Goal: Task Accomplishment & Management: Use online tool/utility

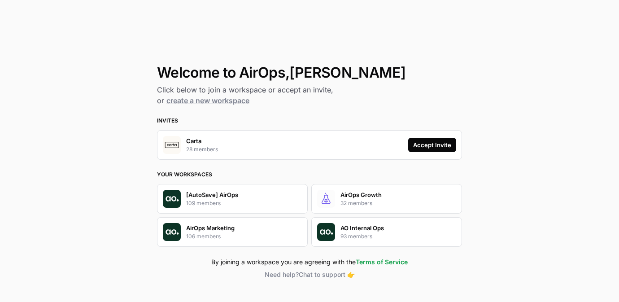
click at [425, 140] on div "Accept Invite" at bounding box center [432, 144] width 38 height 9
click at [446, 145] on div "Accept Invite" at bounding box center [432, 144] width 38 height 9
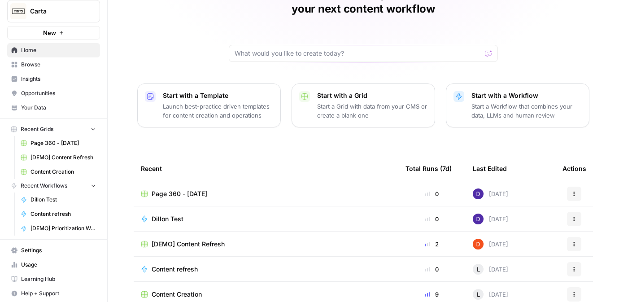
scroll to position [110, 0]
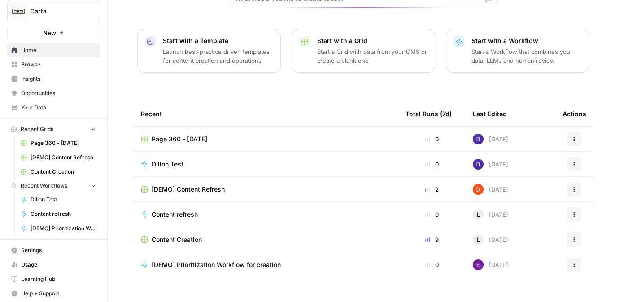
click at [184, 210] on span "Content refresh" at bounding box center [175, 214] width 46 height 9
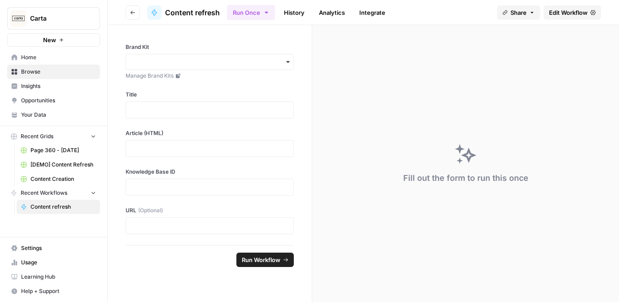
click at [132, 12] on icon "button" at bounding box center [133, 13] width 4 height 4
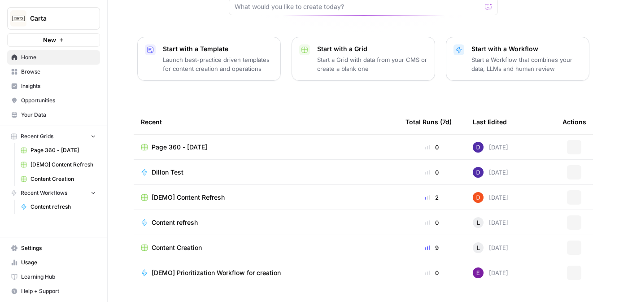
scroll to position [110, 0]
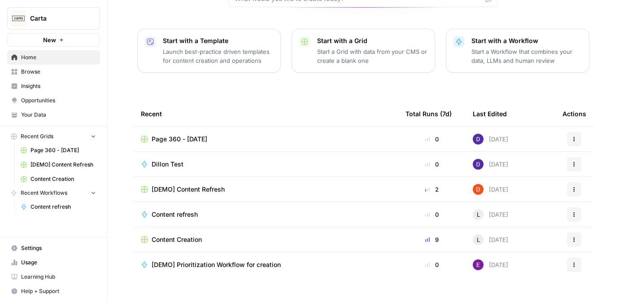
click at [246, 210] on div "Content refresh" at bounding box center [266, 214] width 250 height 9
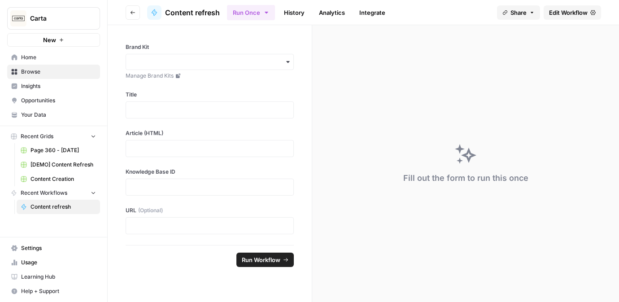
click at [566, 13] on span "Edit Workflow" at bounding box center [568, 12] width 39 height 9
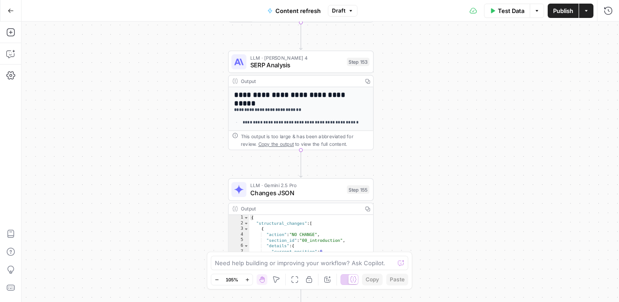
click at [13, 12] on button "Go Back" at bounding box center [11, 11] width 16 height 16
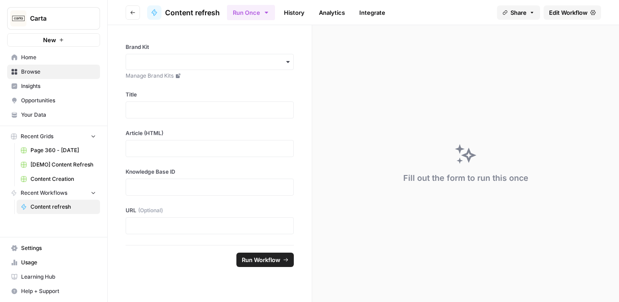
click at [128, 7] on button "Go back" at bounding box center [133, 12] width 14 height 14
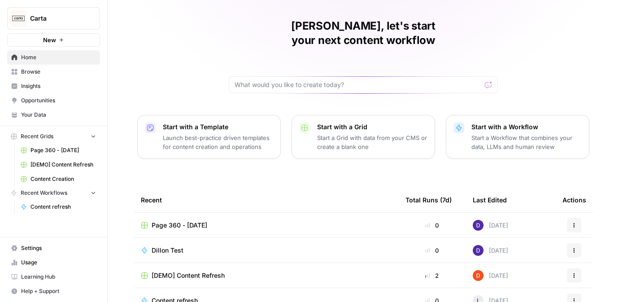
scroll to position [110, 0]
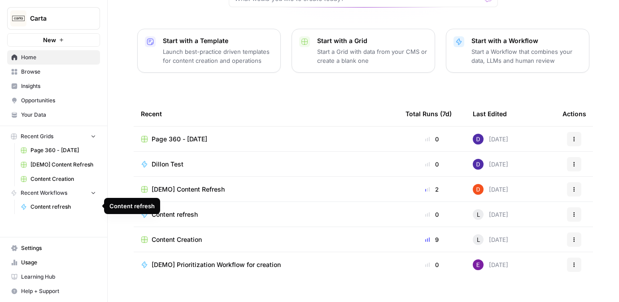
click at [59, 205] on span "Content refresh" at bounding box center [64, 207] width 66 height 8
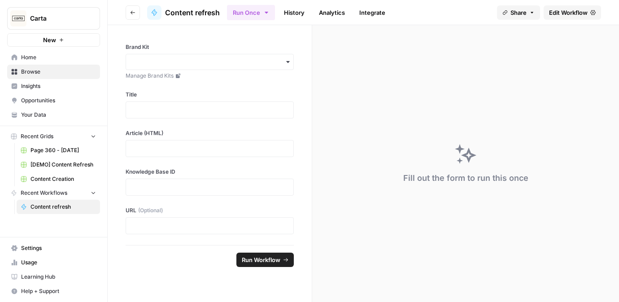
click at [40, 58] on span "Home" at bounding box center [58, 57] width 75 height 8
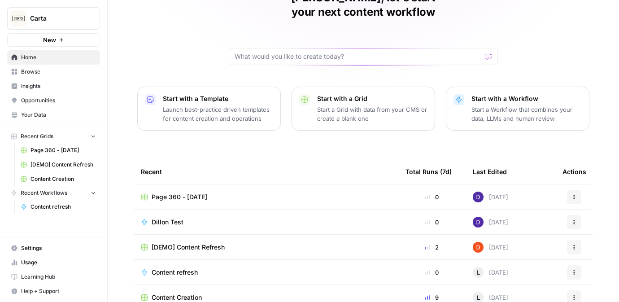
scroll to position [110, 0]
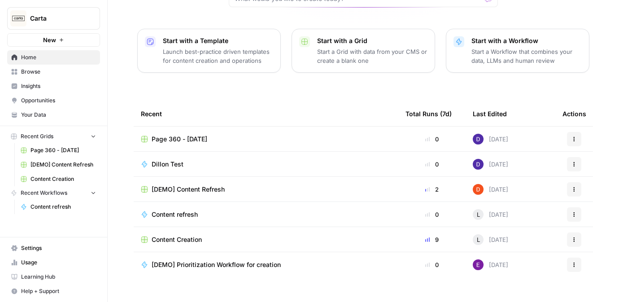
click at [55, 75] on link "Browse" at bounding box center [53, 72] width 93 height 14
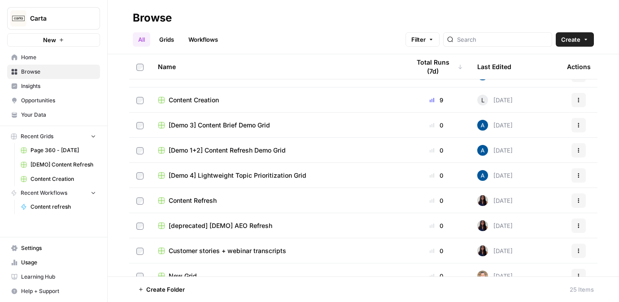
scroll to position [95, 0]
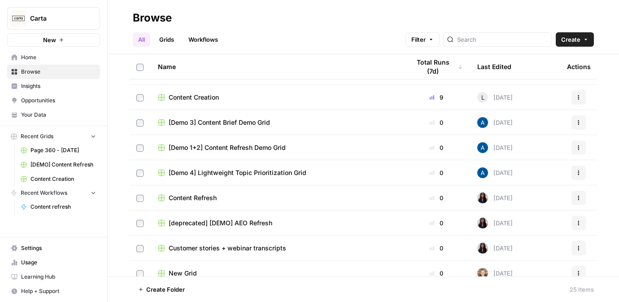
click at [55, 57] on span "Home" at bounding box center [58, 57] width 75 height 8
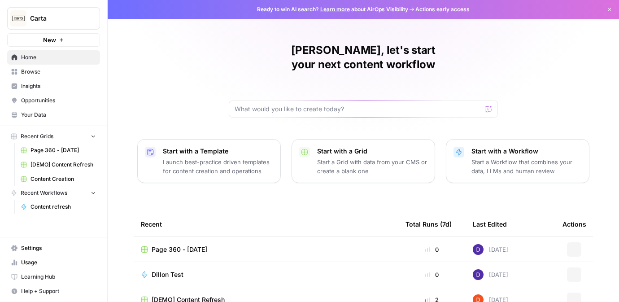
scroll to position [110, 0]
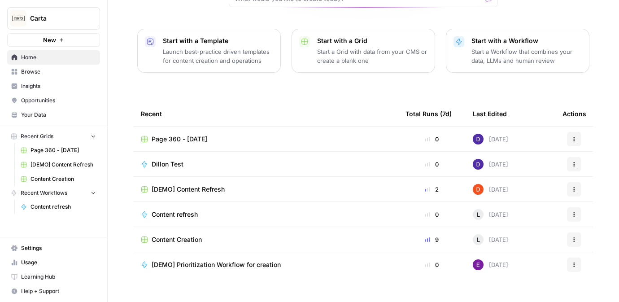
click at [252, 260] on span "[DEMO] Prioritization Workflow for creation" at bounding box center [216, 264] width 129 height 9
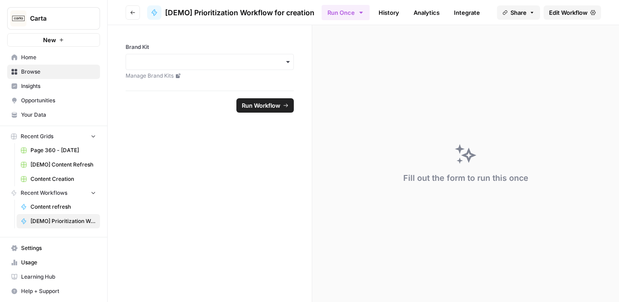
click at [573, 13] on span "Edit Workflow" at bounding box center [568, 12] width 39 height 9
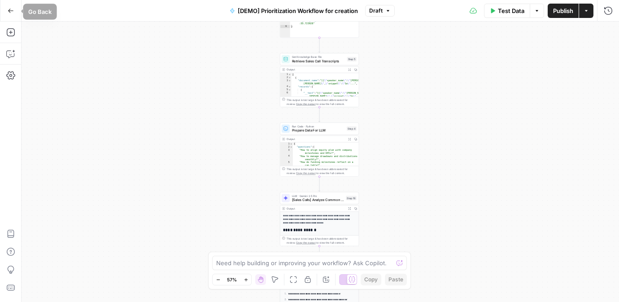
click at [14, 9] on button "Go Back" at bounding box center [11, 11] width 16 height 16
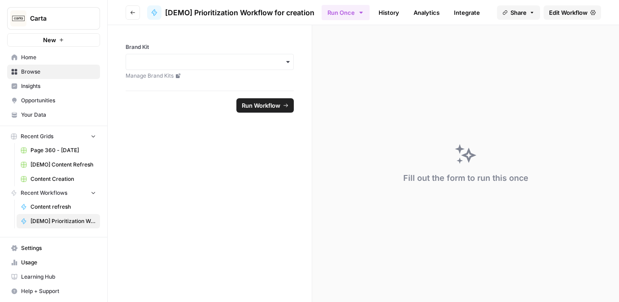
click at [132, 16] on button "Go back" at bounding box center [133, 12] width 14 height 14
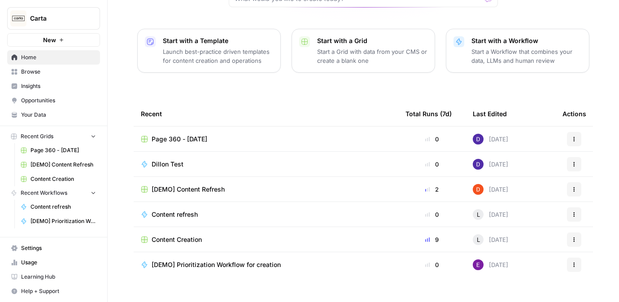
scroll to position [108, 0]
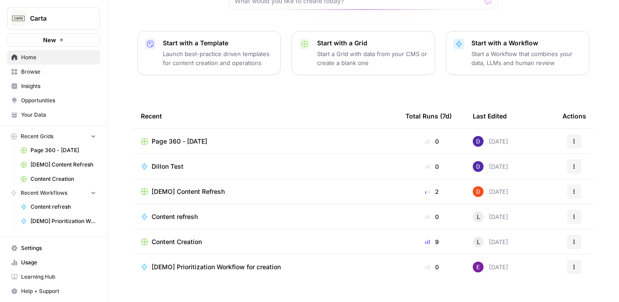
click at [211, 263] on span "[DEMO] Prioritization Workflow for creation" at bounding box center [216, 267] width 129 height 9
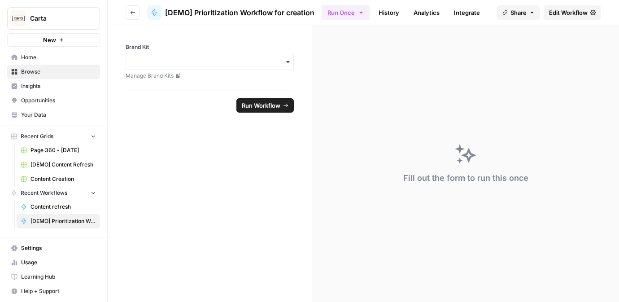
click at [553, 17] on link "Edit Workflow" at bounding box center [572, 12] width 57 height 14
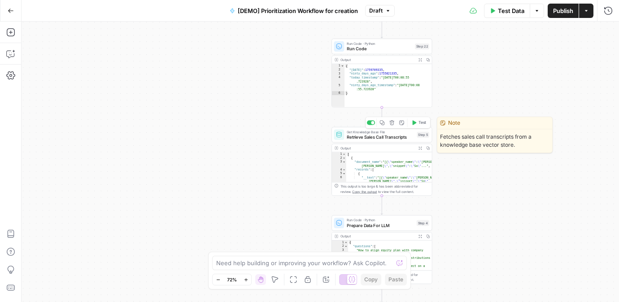
click at [376, 136] on span "Retrieve Sales Call Transcripts" at bounding box center [380, 137] width 67 height 6
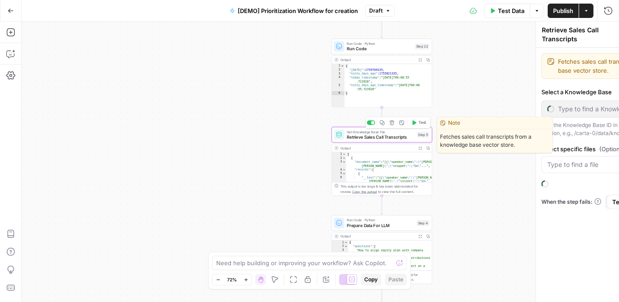
type input "Sales Transcripts"
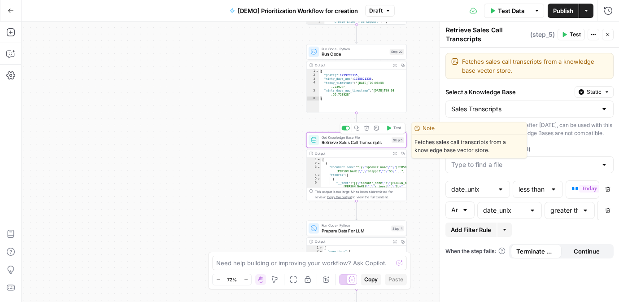
click at [322, 141] on span "Retrieve Sales Call Transcripts" at bounding box center [355, 142] width 67 height 6
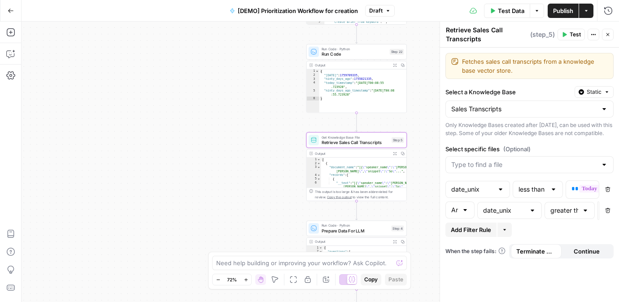
click at [267, 103] on div "Workflow Input Settings Inputs Read from Grid Read AEO Queries Step 1 Output Ex…" at bounding box center [321, 162] width 598 height 281
click at [605, 34] on button "Close" at bounding box center [608, 35] width 12 height 12
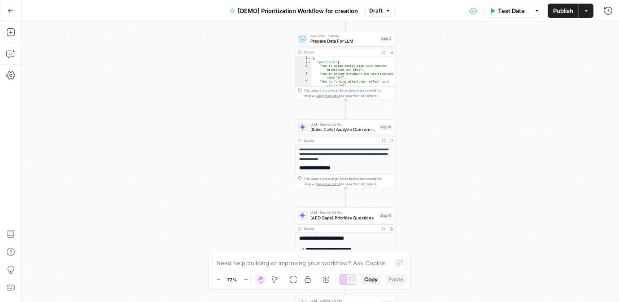
click at [352, 158] on p "**********" at bounding box center [345, 154] width 92 height 14
click at [344, 140] on div "Output" at bounding box center [341, 140] width 74 height 5
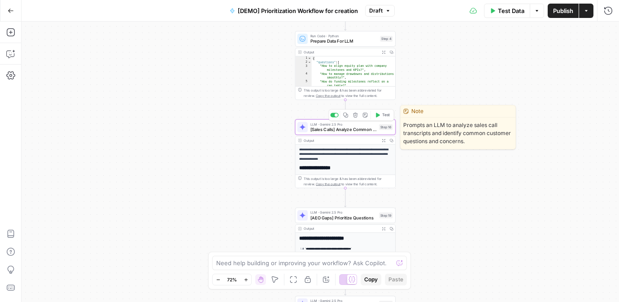
click at [342, 129] on span "[Sales Calls] Analyze Common Questions" at bounding box center [344, 129] width 66 height 6
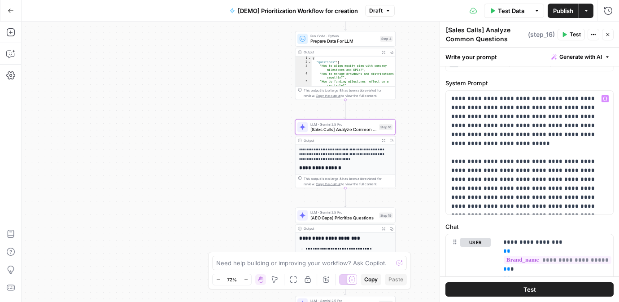
scroll to position [50, 0]
click at [12, 7] on button "Go Back" at bounding box center [11, 11] width 16 height 16
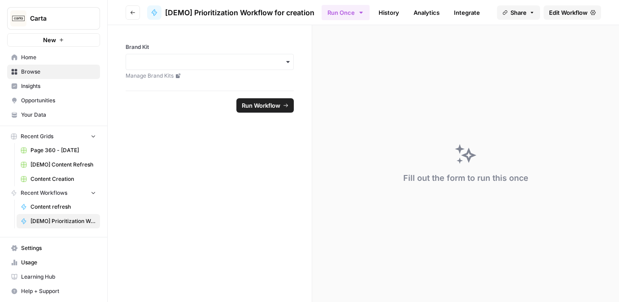
click at [12, 7] on button "Carta" at bounding box center [53, 18] width 93 height 22
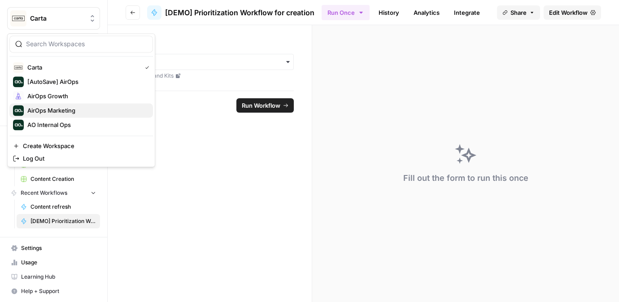
click at [49, 111] on span "AirOps Marketing" at bounding box center [86, 110] width 119 height 9
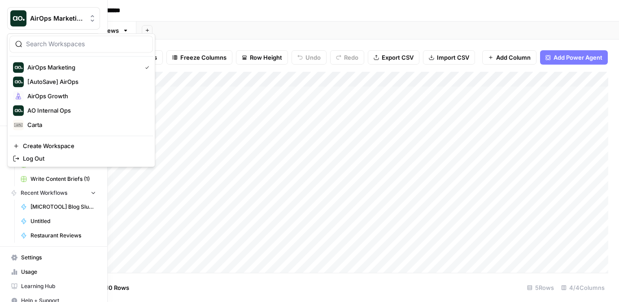
click at [15, 22] on img "Workspace: AirOps Marketing" at bounding box center [18, 18] width 16 height 16
click at [66, 125] on span "Carta" at bounding box center [86, 124] width 119 height 9
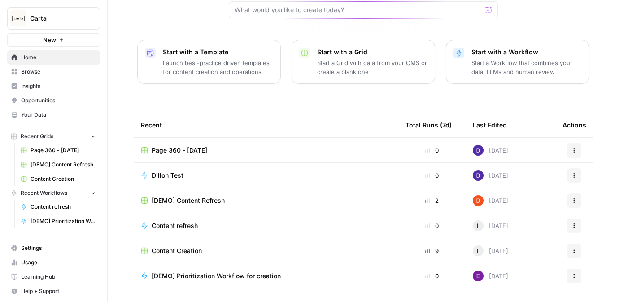
scroll to position [110, 0]
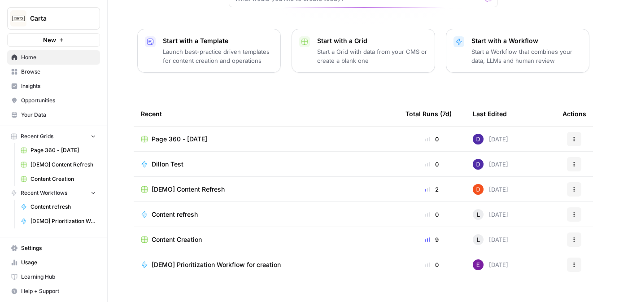
click at [227, 260] on span "[DEMO] Prioritization Workflow for creation" at bounding box center [216, 264] width 129 height 9
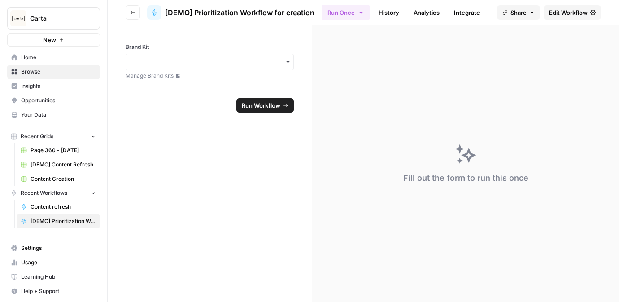
click at [569, 8] on span "Edit Workflow" at bounding box center [568, 12] width 39 height 9
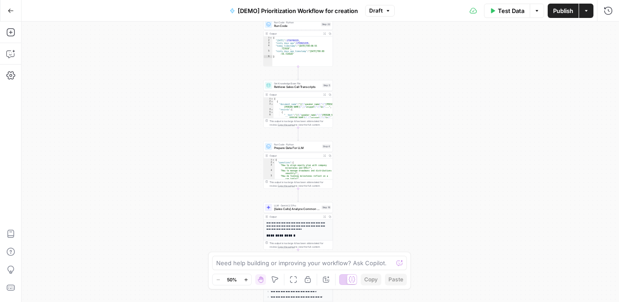
drag, startPoint x: 382, startPoint y: 96, endPoint x: 362, endPoint y: 191, distance: 96.8
click at [362, 191] on div "Workflow Input Settings Inputs Read from Grid Read AEO Queries Step 1 Output Ex…" at bounding box center [321, 162] width 598 height 281
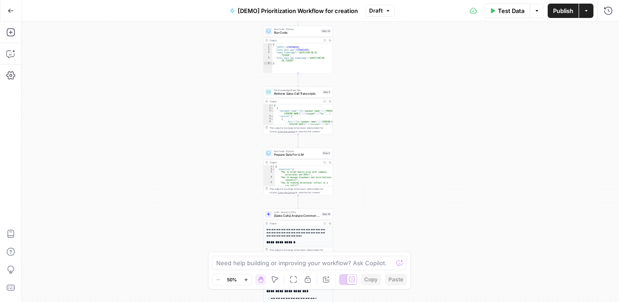
drag, startPoint x: 359, startPoint y: 134, endPoint x: 360, endPoint y: 149, distance: 14.8
click at [359, 145] on div "Workflow Input Settings Inputs Read from Grid Read AEO Queries Step 1 Output Ex…" at bounding box center [321, 162] width 598 height 281
